Goal: Navigation & Orientation: Find specific page/section

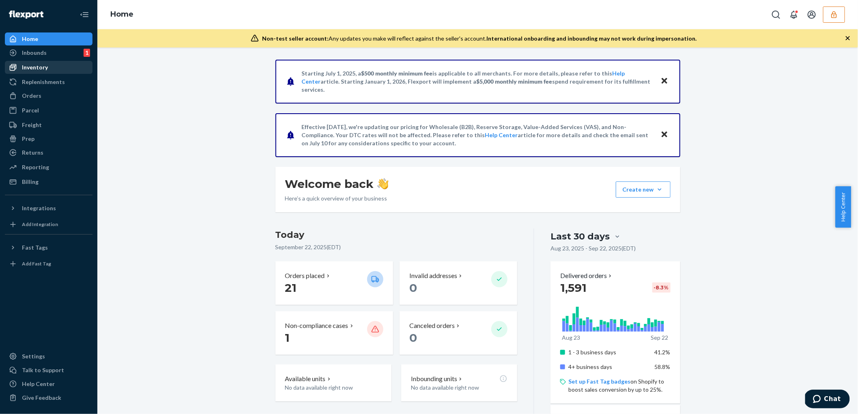
click at [35, 68] on div "Inventory" at bounding box center [35, 67] width 26 height 8
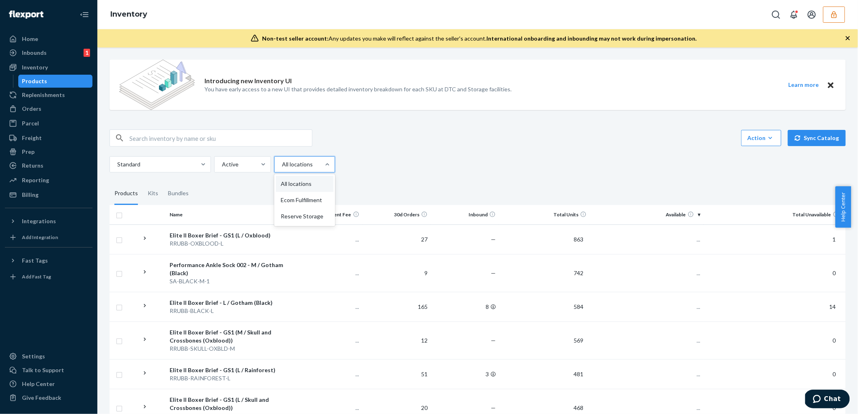
click at [324, 168] on div at bounding box center [327, 164] width 15 height 15
click at [282, 168] on input "option All locations focused, 1 of 3. 3 results available. Use Up and Down to c…" at bounding box center [281, 164] width 1 height 8
click at [314, 216] on div "Reserve Storage" at bounding box center [305, 216] width 58 height 16
click at [282, 168] on input "option Reserve Storage focused, 0 of 3. 3 results available. Use Up and Down to…" at bounding box center [281, 164] width 1 height 8
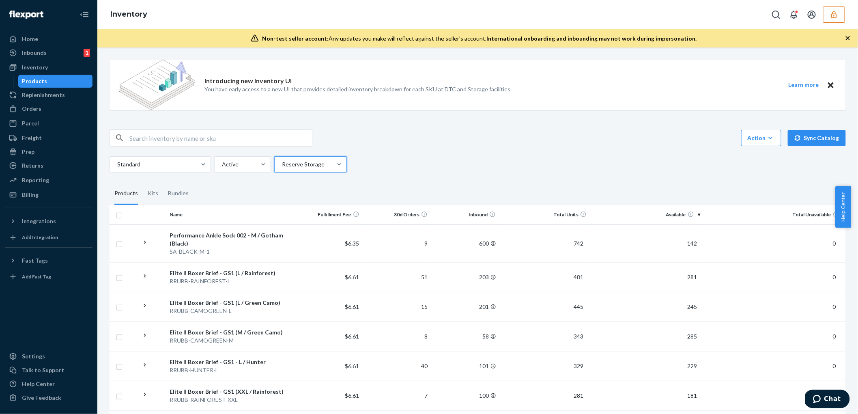
click at [399, 159] on div "Standard Active option Reserve Storage, selected. 0 results available. Select i…" at bounding box center [475, 164] width 730 height 16
click at [228, 165] on div at bounding box center [241, 164] width 41 height 10
click at [222, 165] on input "Active" at bounding box center [221, 164] width 1 height 8
click at [228, 165] on div at bounding box center [241, 164] width 41 height 10
click at [222, 165] on input "option Active focused, 1 of 2. 2 results available. Use Up and Down to choose o…" at bounding box center [221, 164] width 1 height 8
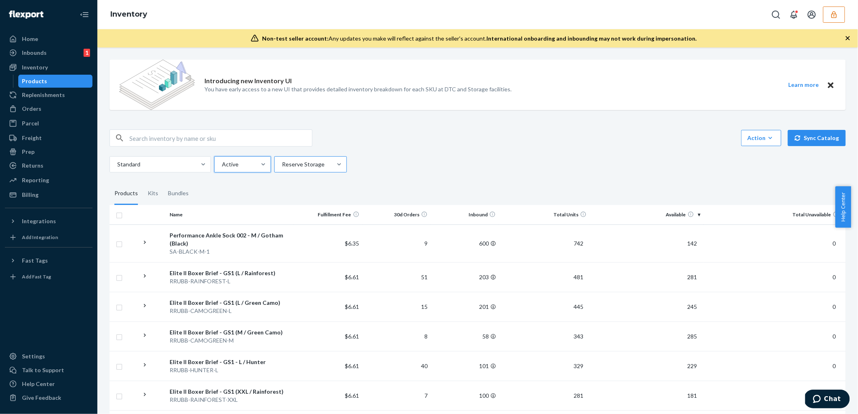
click at [299, 165] on div at bounding box center [309, 164] width 57 height 10
click at [282, 165] on input "Reserve Storage" at bounding box center [281, 164] width 1 height 8
click at [299, 165] on div at bounding box center [309, 164] width 57 height 10
click at [282, 165] on input "option Reserve Storage, selected. option Reserve Storage focused, 3 of 3. 3 res…" at bounding box center [281, 164] width 1 height 8
click at [32, 166] on div "Returns" at bounding box center [33, 165] width 22 height 8
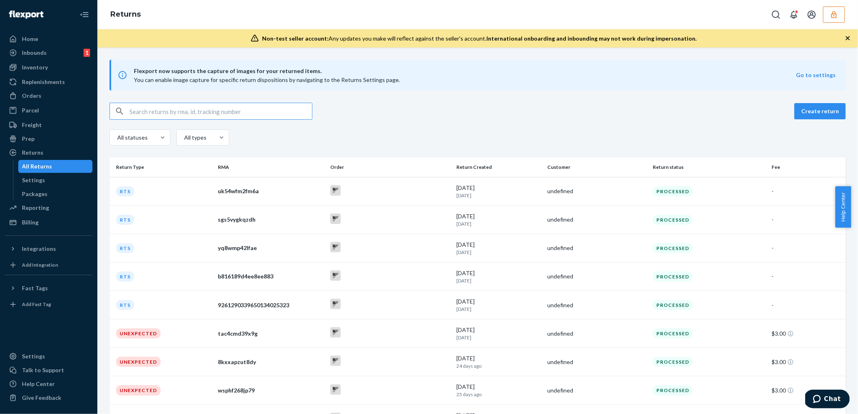
click at [43, 166] on div "All Returns" at bounding box center [37, 166] width 30 height 8
click at [35, 186] on link "Settings" at bounding box center [55, 180] width 75 height 13
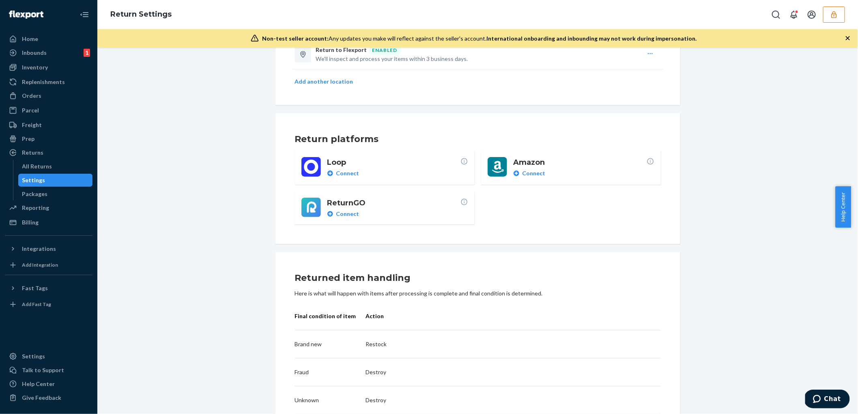
scroll to position [58, 0]
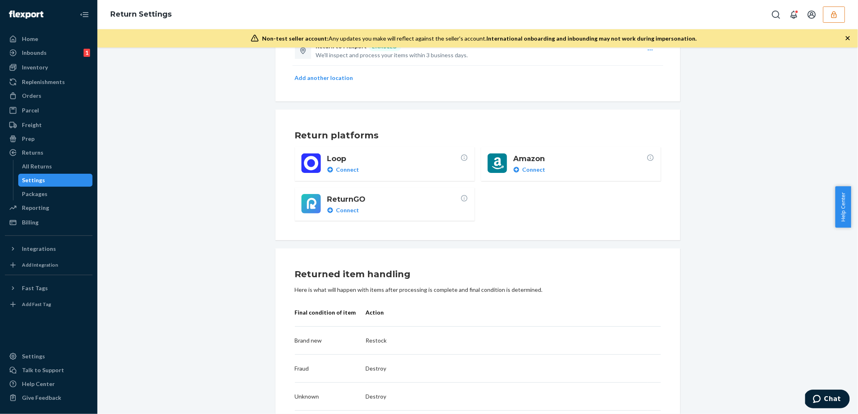
click at [837, 19] on button "button" at bounding box center [834, 14] width 22 height 16
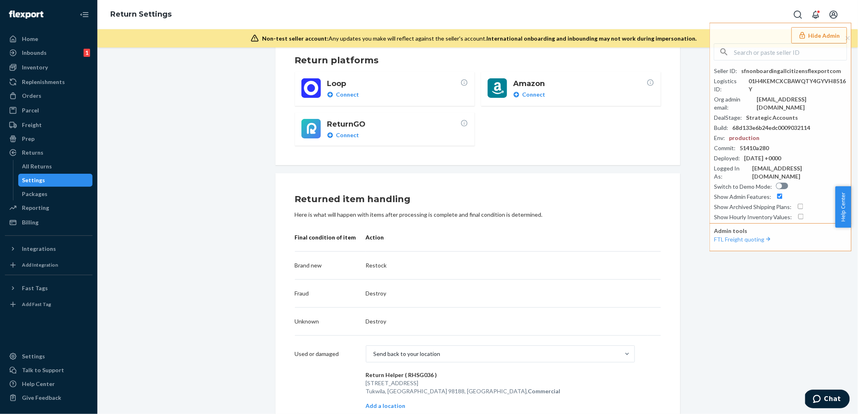
scroll to position [197, 0]
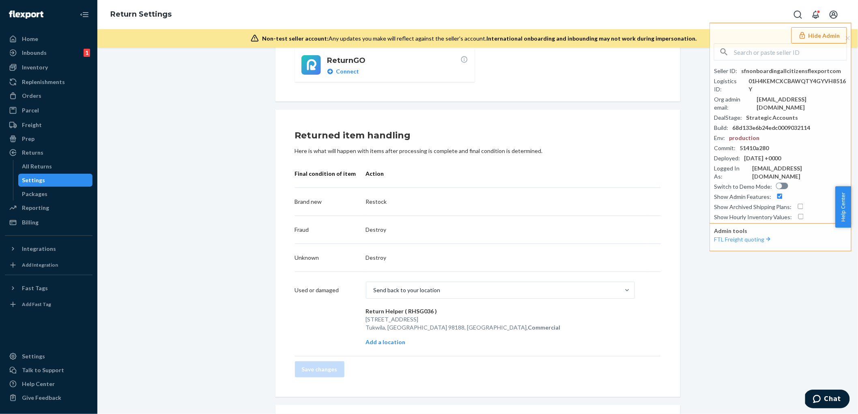
click at [402, 244] on td "Destroy" at bounding box center [507, 258] width 282 height 28
click at [411, 261] on td "Destroy" at bounding box center [507, 258] width 282 height 28
click at [404, 254] on p "Destroy" at bounding box center [500, 258] width 269 height 8
click at [366, 254] on p "Destroy" at bounding box center [500, 258] width 269 height 8
click at [409, 291] on div "Send back to your location" at bounding box center [407, 290] width 67 height 8
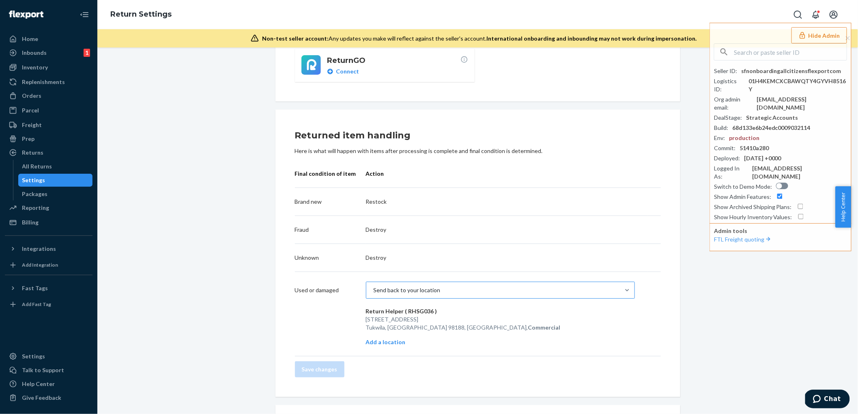
click at [374, 291] on input "Send back to your location" at bounding box center [373, 290] width 1 height 8
click at [209, 304] on div "Return destinations Return to Flexport ENABLED We'll inspect and process your i…" at bounding box center [477, 301] width 748 height 876
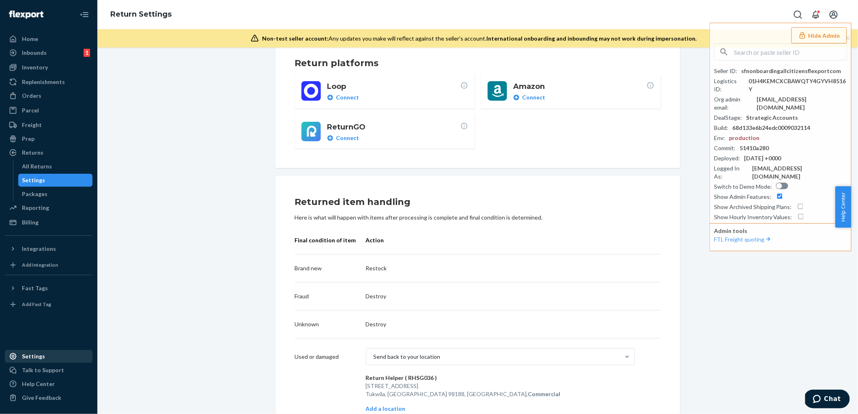
scroll to position [198, 0]
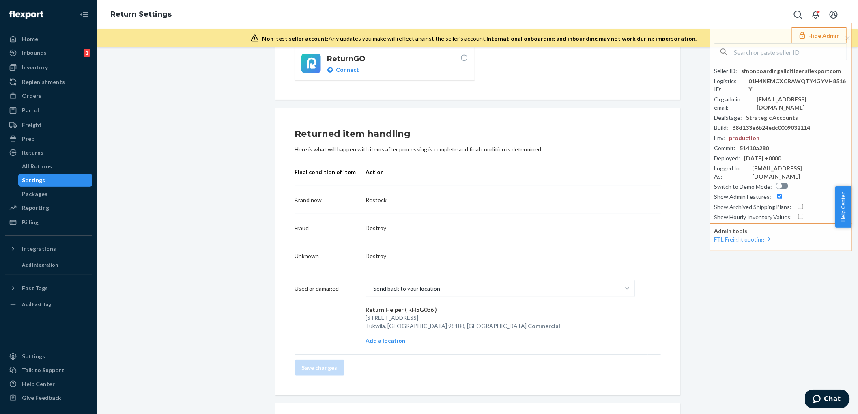
click at [177, 184] on div "Return destinations Return to Flexport ENABLED We'll inspect and process your i…" at bounding box center [477, 299] width 748 height 876
click at [820, 32] on button "Hide Admin" at bounding box center [819, 35] width 56 height 16
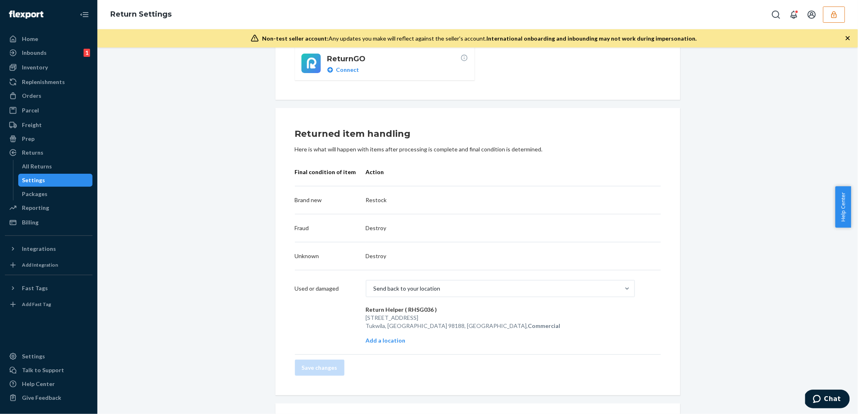
click at [218, 135] on div "Return destinations Return to Flexport ENABLED We'll inspect and process your i…" at bounding box center [477, 299] width 748 height 876
click at [34, 221] on div "Billing" at bounding box center [30, 222] width 17 height 8
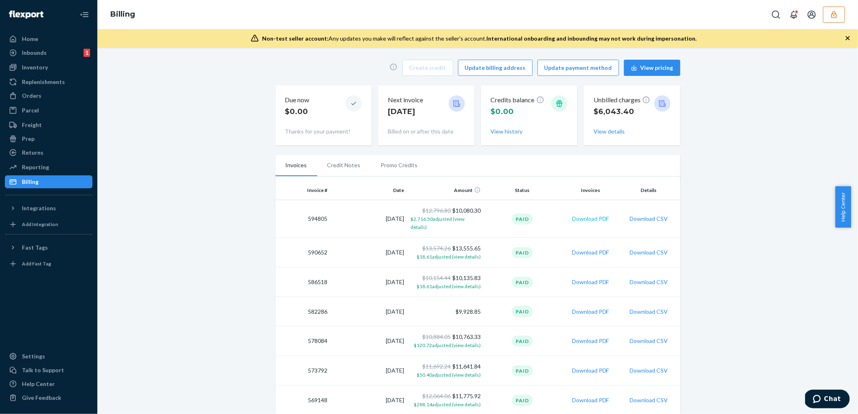
click at [598, 216] on button "Download PDF" at bounding box center [590, 219] width 37 height 8
click at [600, 133] on button "View details" at bounding box center [609, 131] width 31 height 8
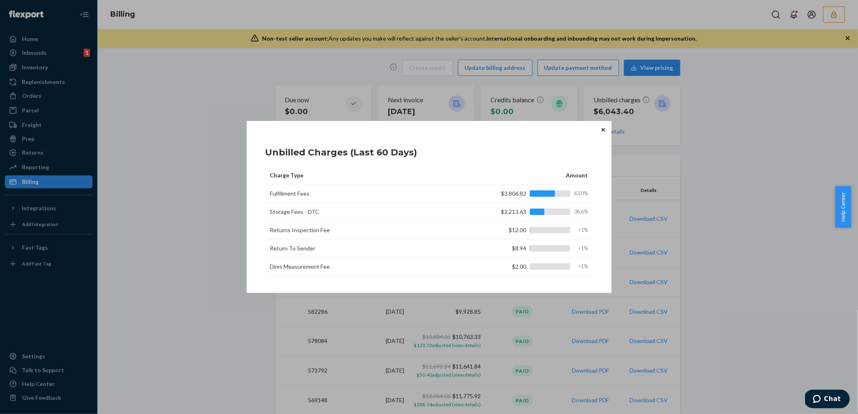
click at [603, 129] on icon "Close" at bounding box center [603, 129] width 3 height 5
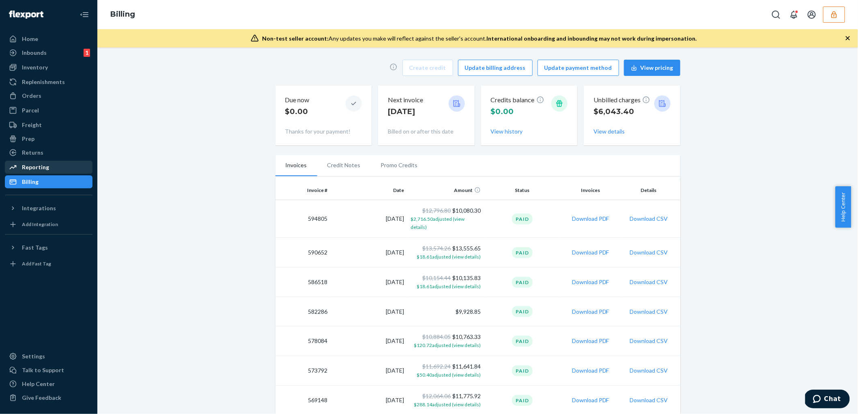
click at [35, 169] on div "Reporting" at bounding box center [35, 167] width 27 height 8
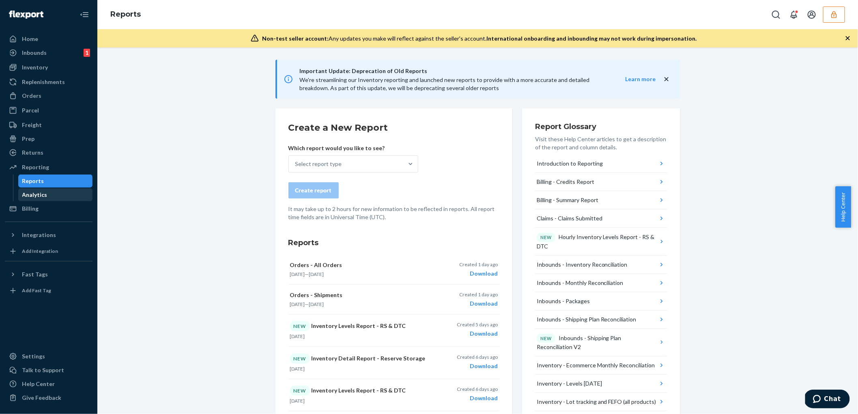
click at [28, 196] on div "Analytics" at bounding box center [34, 195] width 25 height 8
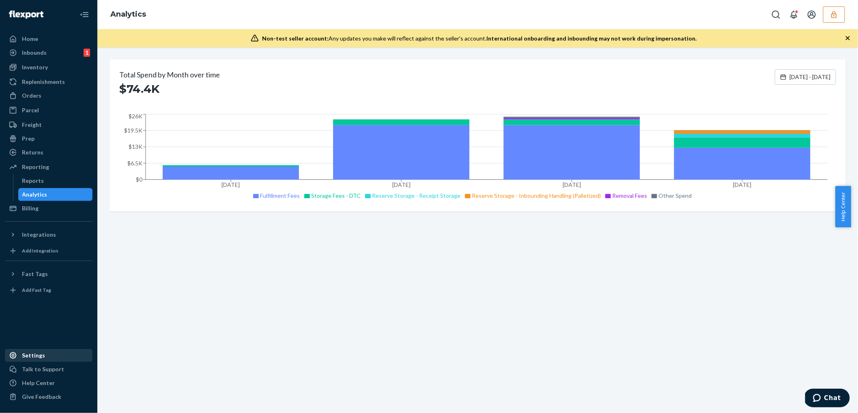
click at [51, 360] on div "Settings" at bounding box center [49, 355] width 86 height 11
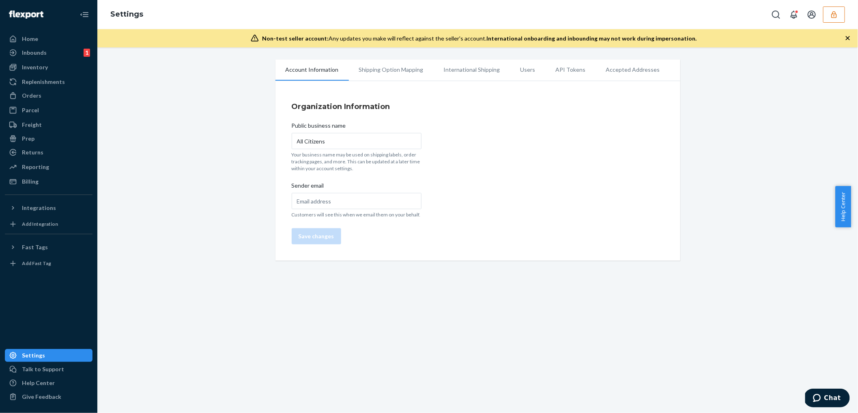
click at [384, 70] on li "Shipping Option Mapping" at bounding box center [391, 70] width 85 height 20
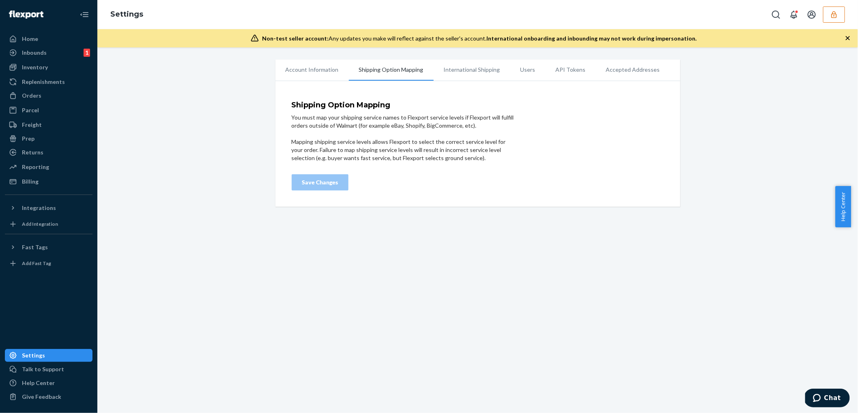
click at [457, 73] on li "International Shipping" at bounding box center [472, 70] width 77 height 20
